Goal: Information Seeking & Learning: Learn about a topic

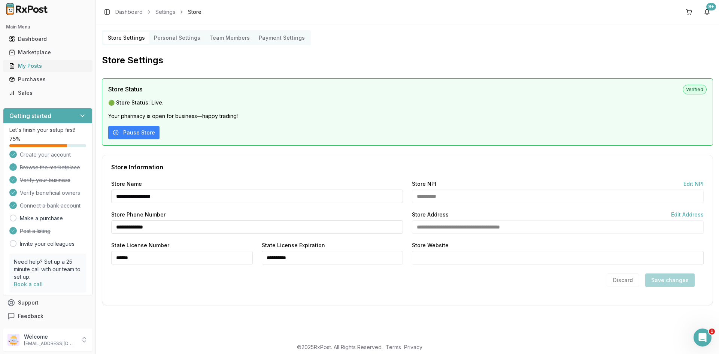
click at [47, 65] on div "My Posts" at bounding box center [48, 65] width 78 height 7
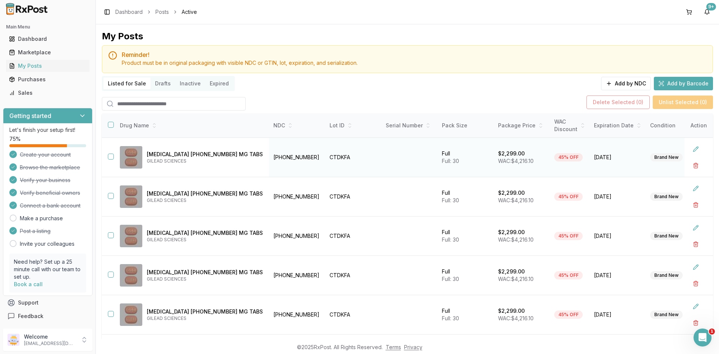
click at [269, 158] on td "[PHONE_NUMBER]" at bounding box center [297, 157] width 56 height 39
copy td "[PHONE_NUMBER]"
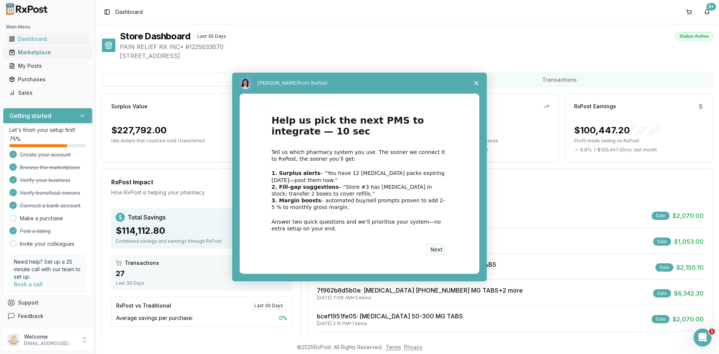
click at [63, 51] on div "Intercom messenger" at bounding box center [359, 177] width 719 height 354
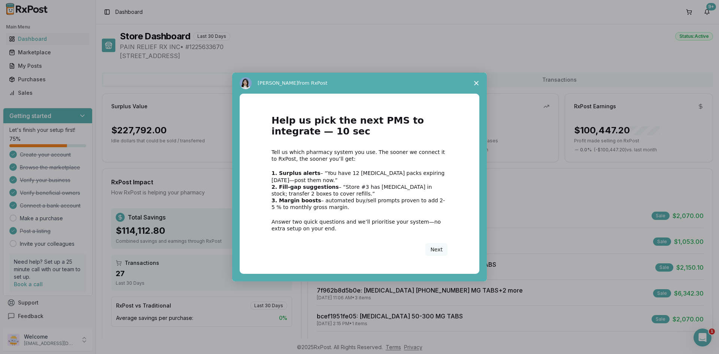
click at [474, 82] on span "Close survey" at bounding box center [476, 83] width 21 height 21
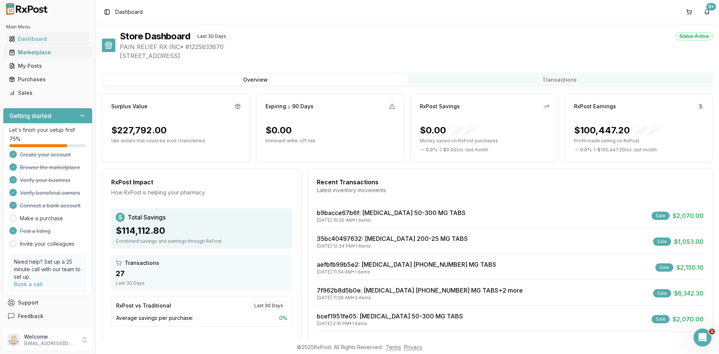
click at [61, 49] on div "Marketplace" at bounding box center [48, 52] width 78 height 7
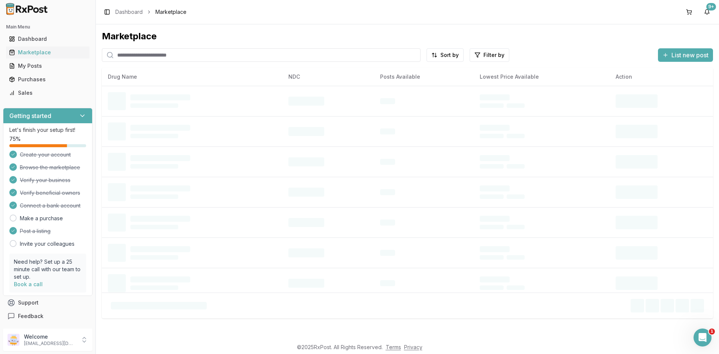
click at [147, 54] on input "search" at bounding box center [261, 54] width 319 height 13
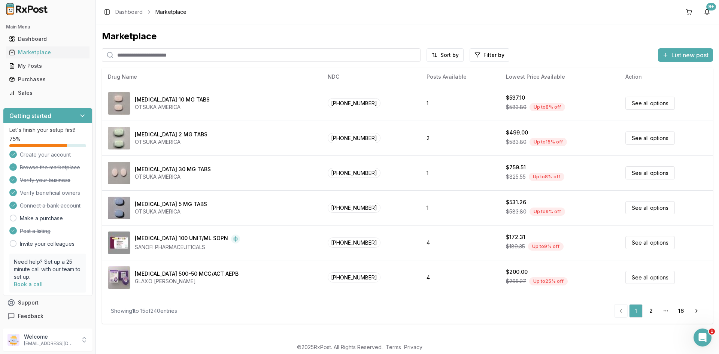
paste input "**********"
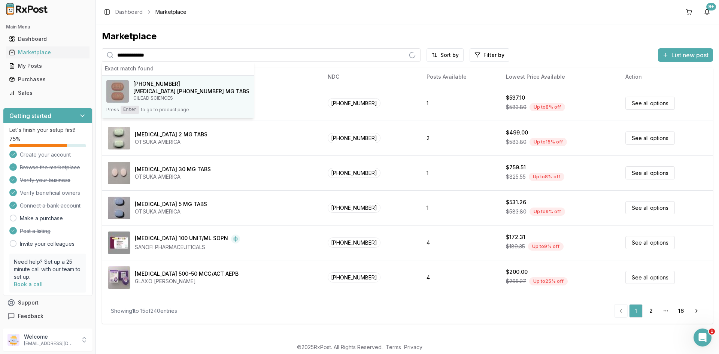
type input "**********"
click at [187, 88] on h4 "[MEDICAL_DATA] [PHONE_NUMBER] MG TABS" at bounding box center [191, 91] width 116 height 7
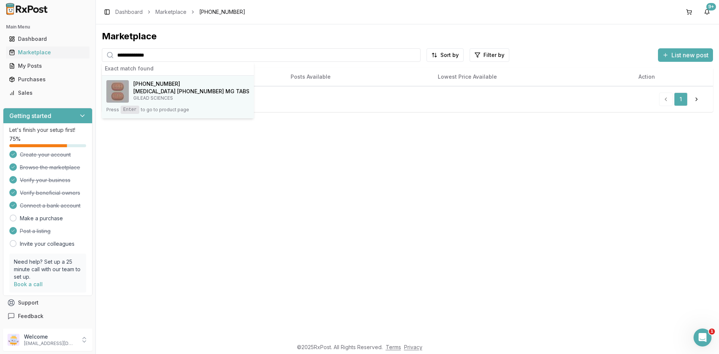
click at [190, 89] on h4 "[MEDICAL_DATA] [PHONE_NUMBER] MG TABS" at bounding box center [191, 91] width 116 height 7
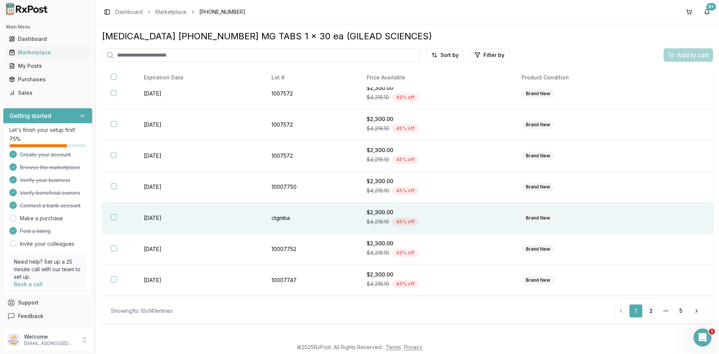
scroll to position [100, 0]
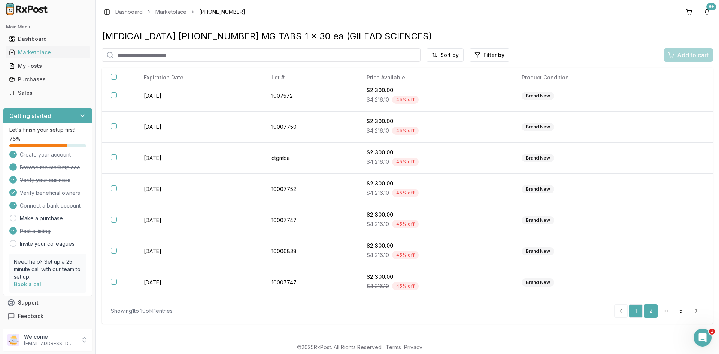
click at [648, 308] on link "2" at bounding box center [650, 310] width 13 height 13
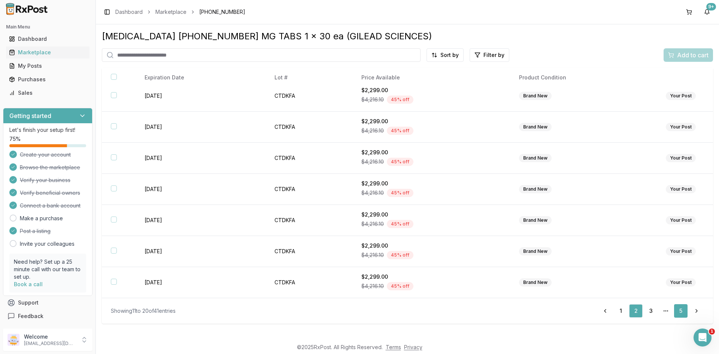
click at [679, 309] on link "5" at bounding box center [680, 310] width 13 height 13
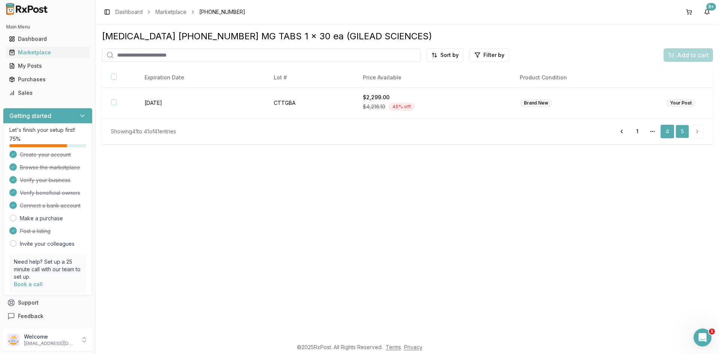
click at [670, 130] on link "4" at bounding box center [667, 131] width 13 height 13
